Goal: Information Seeking & Learning: Learn about a topic

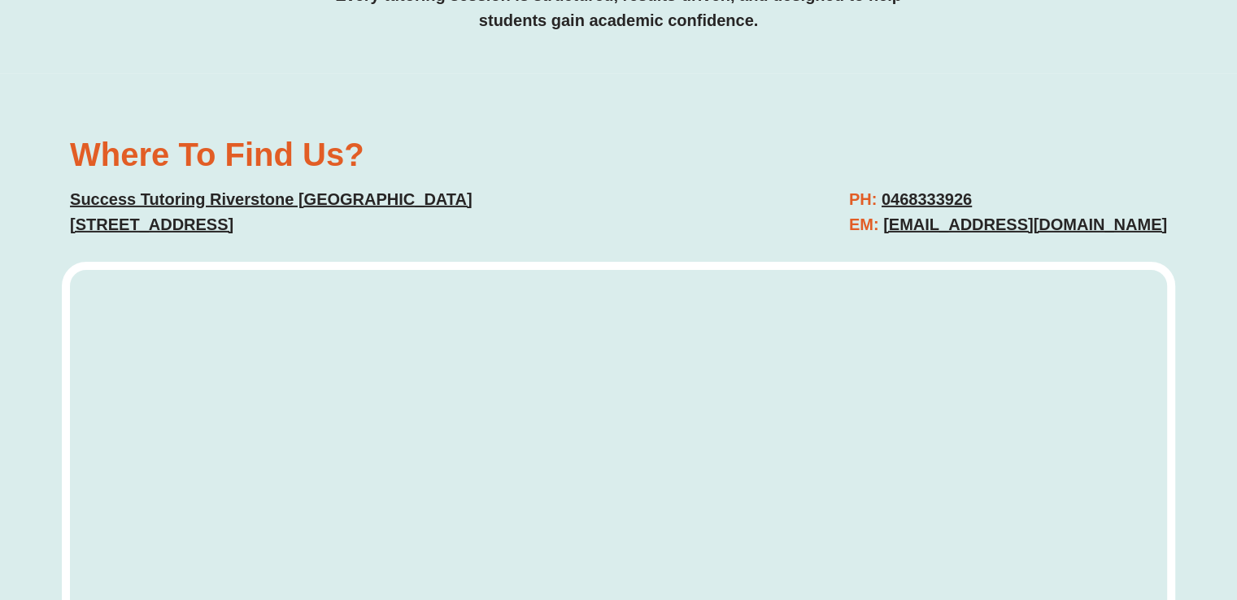
scroll to position [5204, 0]
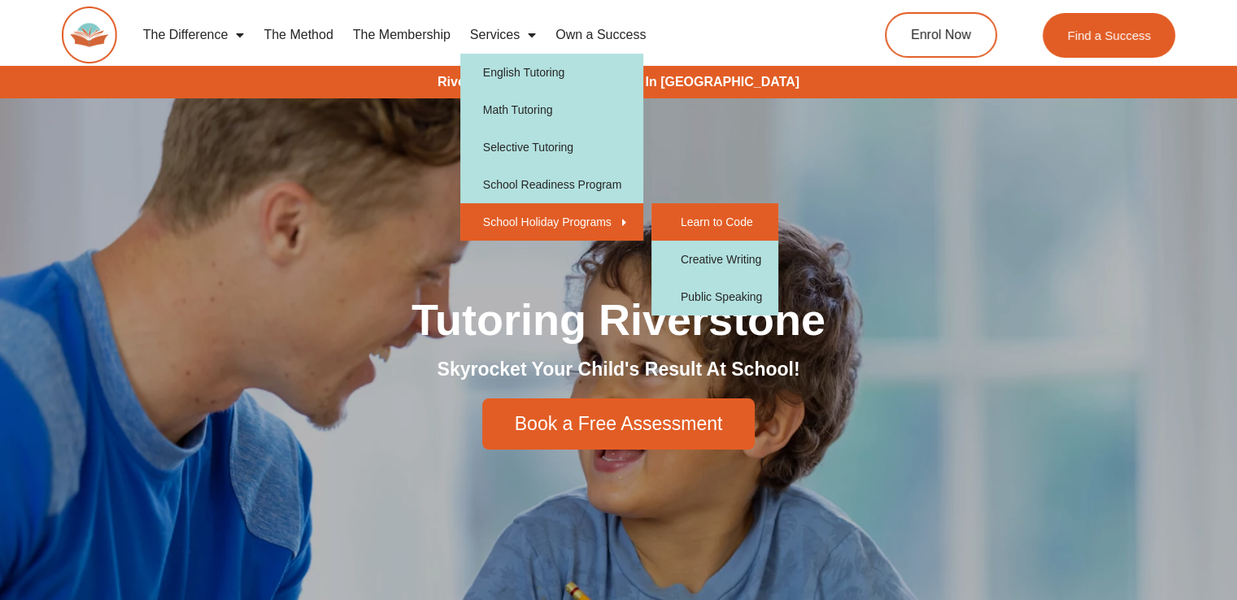
click at [702, 221] on link "Learn to Code" at bounding box center [714, 221] width 127 height 37
